Goal: Navigation & Orientation: Go to known website

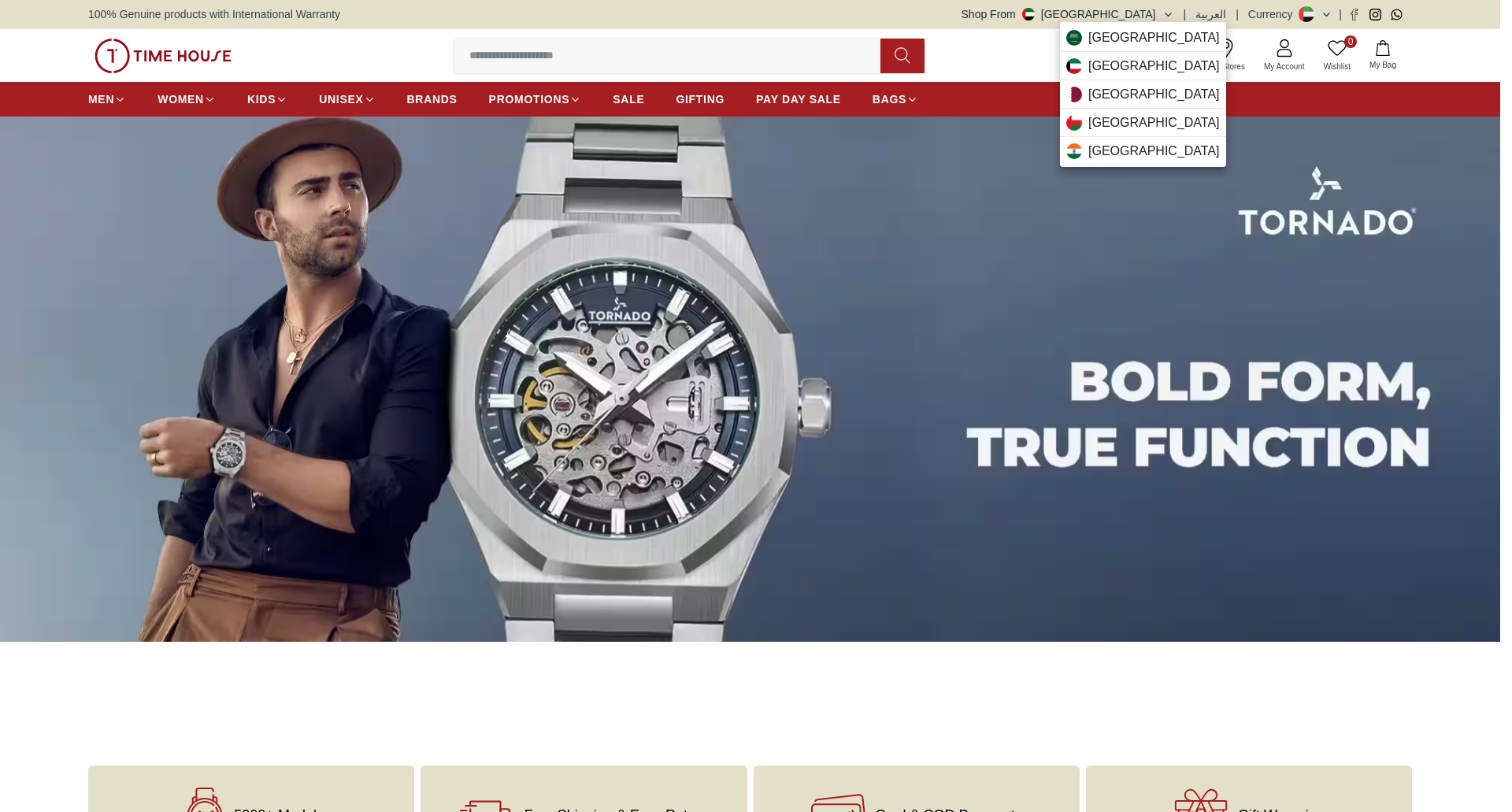
click at [1150, 54] on div "Kuwait" at bounding box center [1143, 65] width 166 height 28
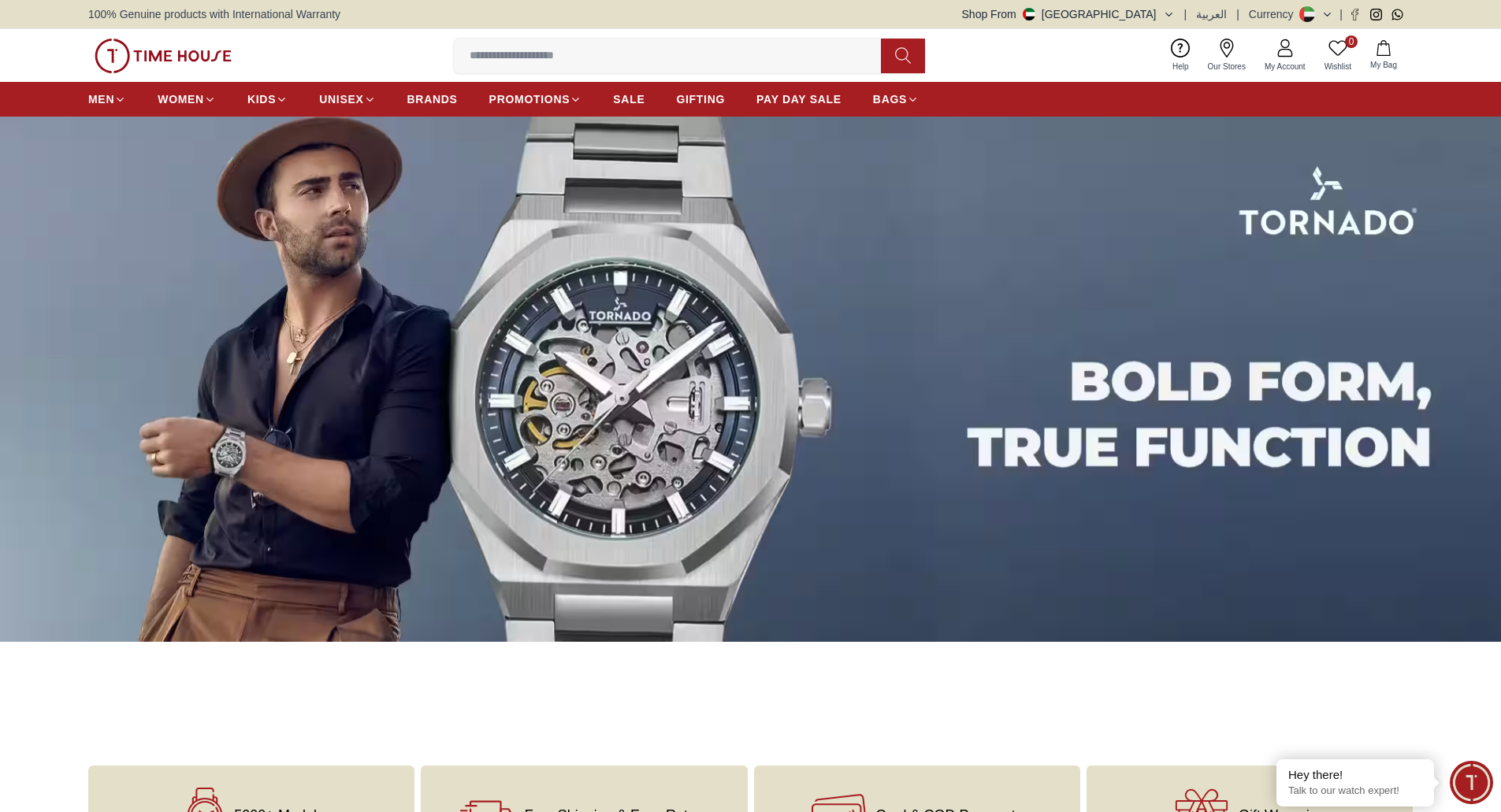
click at [1155, 12] on button "Shop From UAE" at bounding box center [1068, 14] width 213 height 16
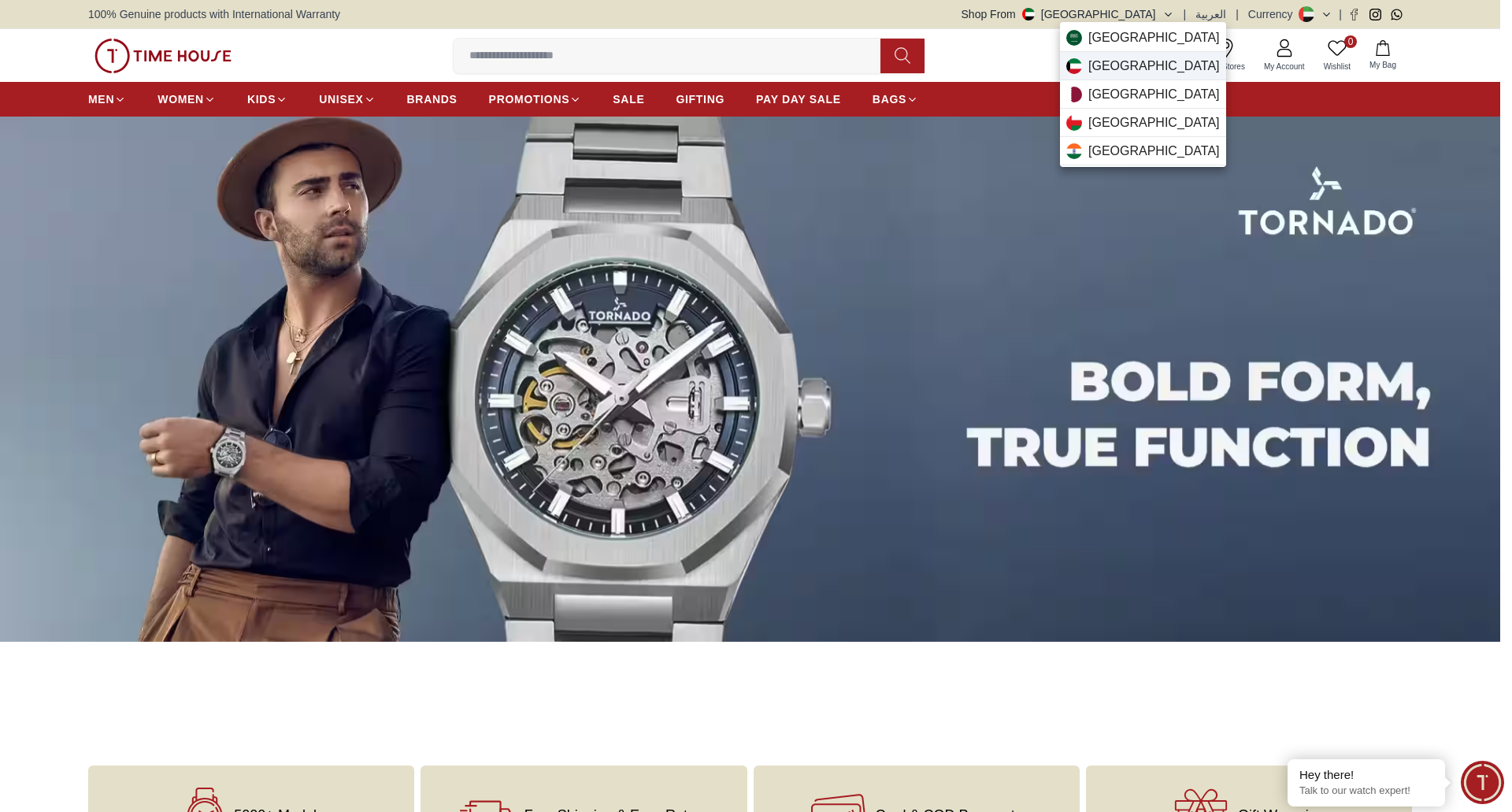
click at [1131, 65] on div "Kuwait" at bounding box center [1143, 65] width 166 height 28
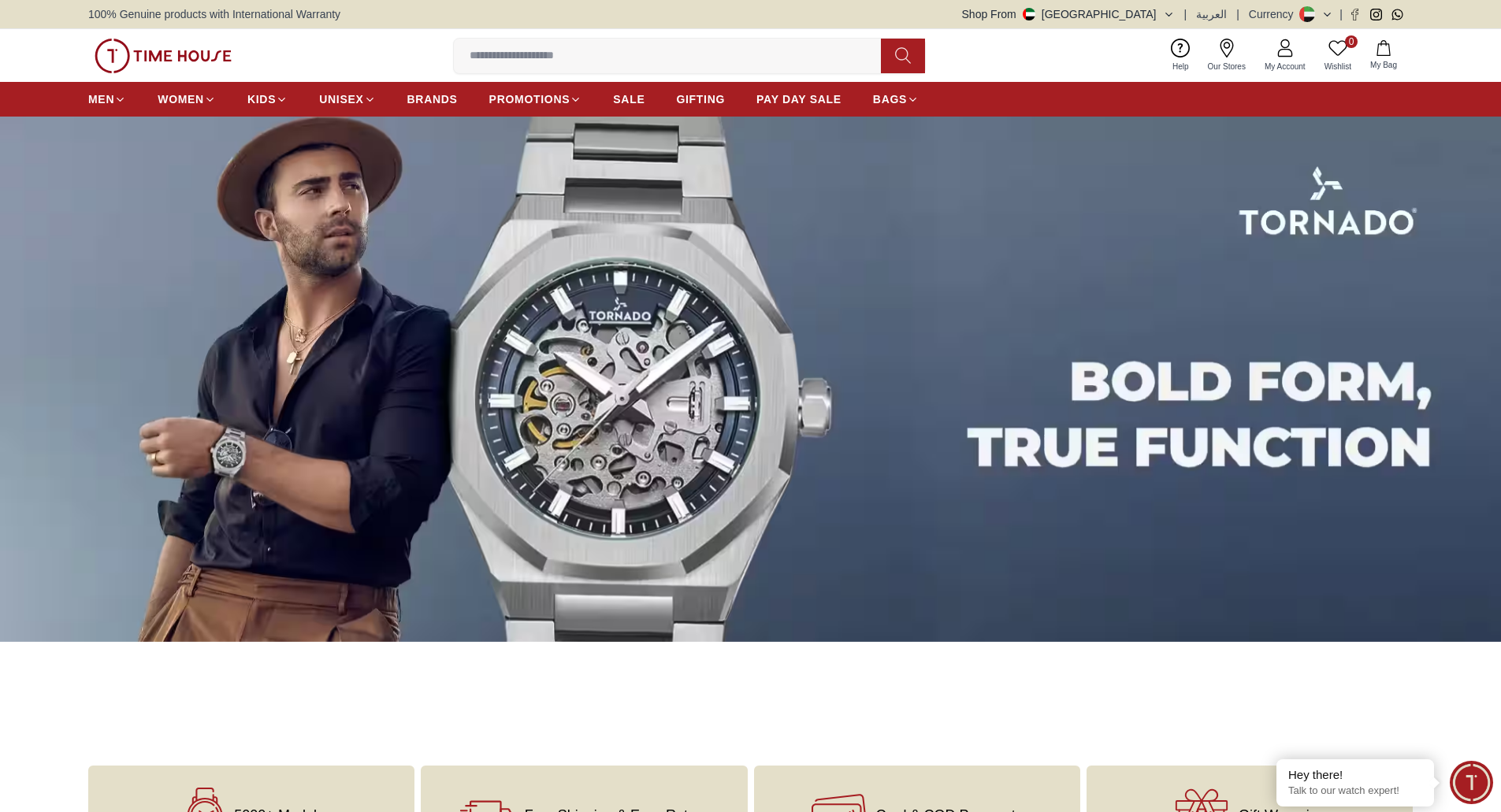
click at [1171, 15] on icon "button" at bounding box center [1169, 14] width 12 height 12
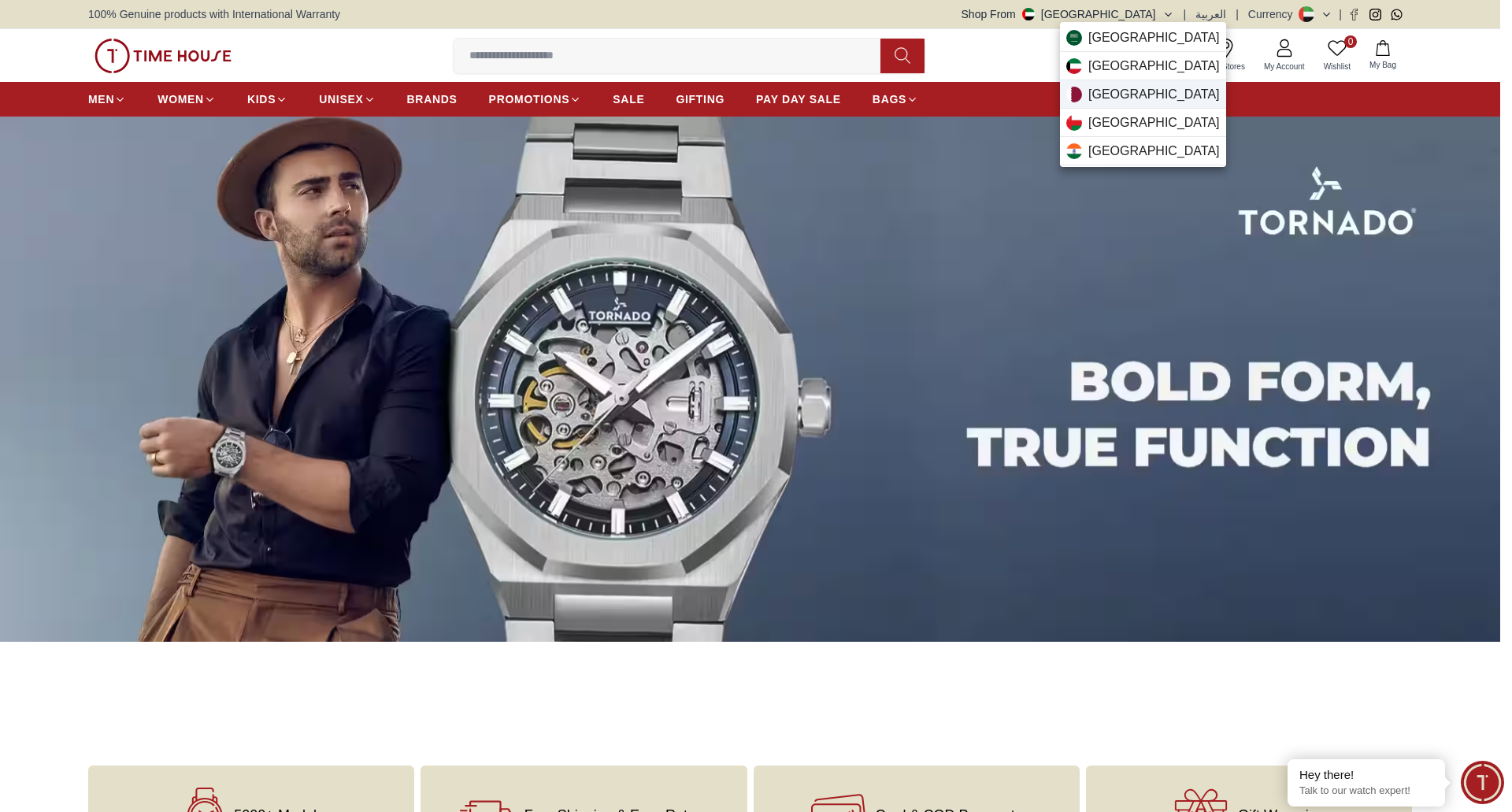
click at [1117, 88] on span "Qatar" at bounding box center [1154, 94] width 132 height 19
